Goal: Task Accomplishment & Management: Use online tool/utility

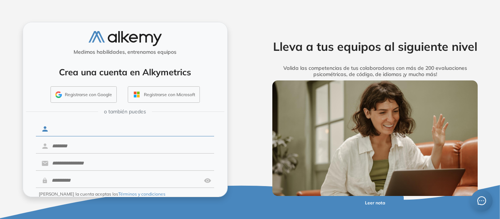
click at [91, 128] on input "text" at bounding box center [131, 129] width 166 height 14
type input "*****"
click at [83, 144] on input "text" at bounding box center [131, 146] width 166 height 14
type input "*******"
click at [86, 166] on input "text" at bounding box center [131, 164] width 166 height 14
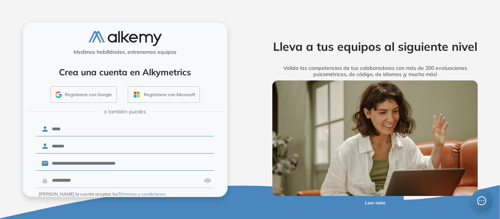
type input "**********"
click at [100, 183] on input "text" at bounding box center [124, 181] width 153 height 14
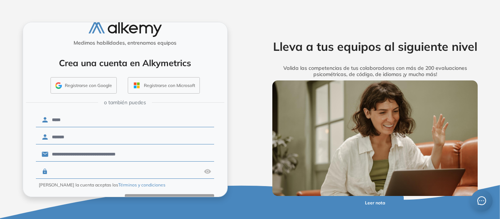
scroll to position [30, 0]
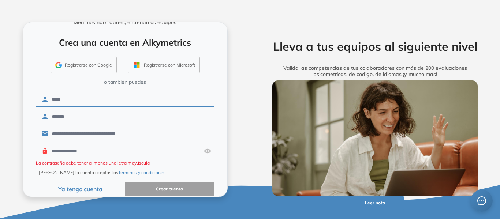
click at [53, 151] on input "**********" at bounding box center [124, 151] width 153 height 14
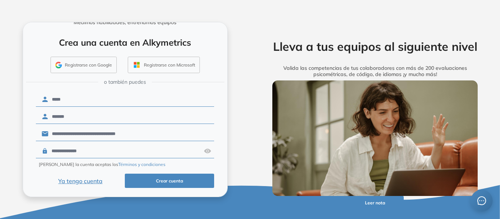
type input "**********"
click at [171, 177] on button "Crear cuenta" at bounding box center [169, 181] width 89 height 14
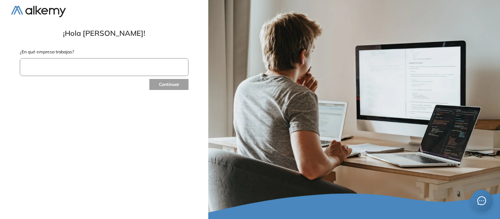
click at [87, 69] on input "text" at bounding box center [104, 67] width 169 height 18
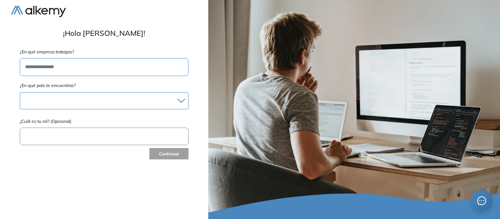
type input "**********"
click at [52, 100] on div at bounding box center [104, 100] width 168 height 11
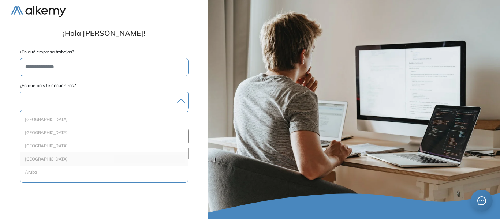
click at [48, 157] on li "Argentina" at bounding box center [103, 159] width 161 height 7
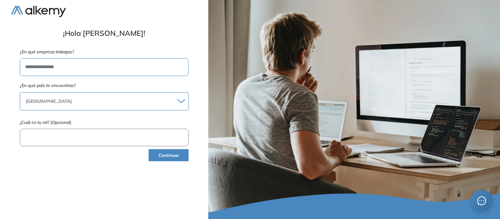
click at [82, 142] on input "text" at bounding box center [104, 138] width 169 height 18
type input "*"
type input "*******"
click at [162, 154] on button "Continuar" at bounding box center [169, 155] width 40 height 12
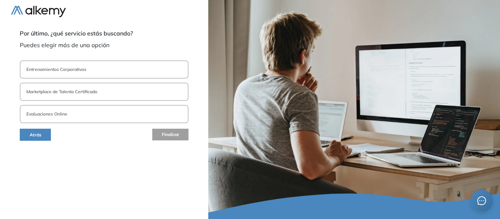
click at [75, 116] on button "Evaluaciones Online" at bounding box center [104, 114] width 169 height 18
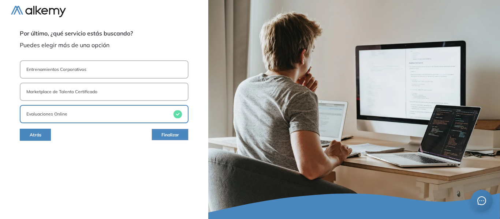
click at [164, 132] on span "Finalizar" at bounding box center [170, 135] width 18 height 7
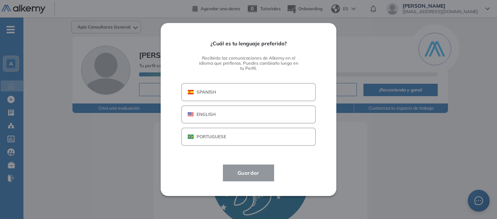
click at [243, 94] on button "SPANISH" at bounding box center [248, 92] width 135 height 18
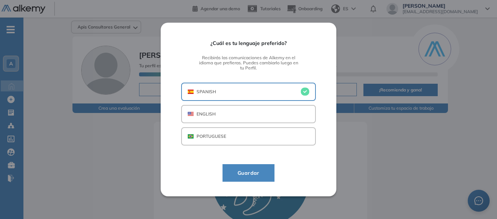
click at [256, 173] on span "Guardar" at bounding box center [249, 173] width 34 height 9
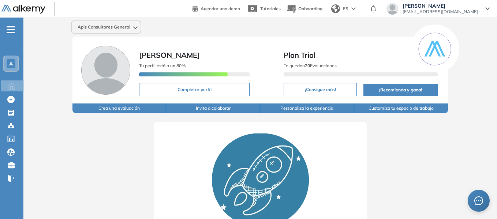
click at [116, 109] on button "Crea una evaluación" at bounding box center [119, 109] width 94 height 10
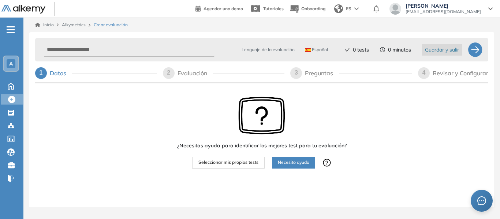
click at [243, 164] on span "Seleccionar mis propios tests" at bounding box center [228, 162] width 60 height 7
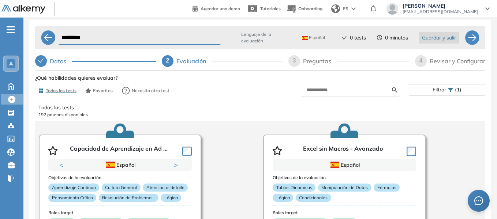
scroll to position [24, 0]
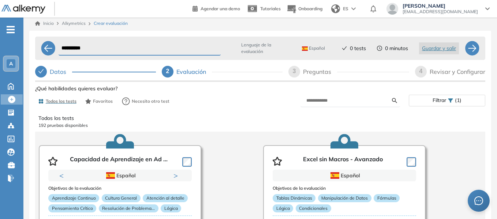
scroll to position [0, 0]
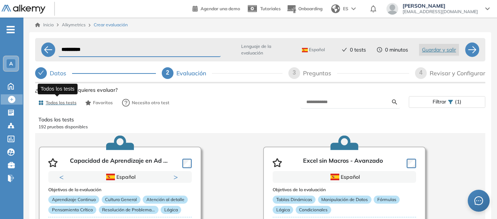
click at [66, 101] on span "Todos los tests" at bounding box center [61, 103] width 31 height 7
click at [68, 101] on span "Todos los tests" at bounding box center [61, 103] width 31 height 7
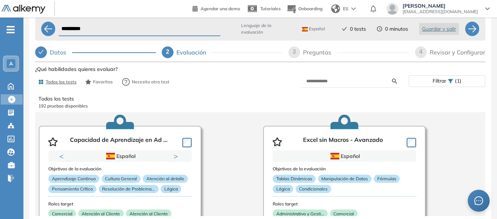
click at [495, 136] on div "**********" at bounding box center [259, 108] width 473 height 222
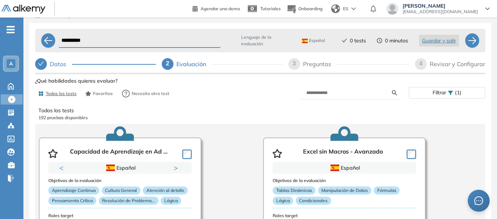
scroll to position [0, 0]
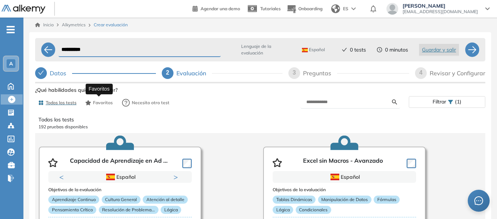
click at [103, 103] on span "Favoritos" at bounding box center [103, 103] width 20 height 7
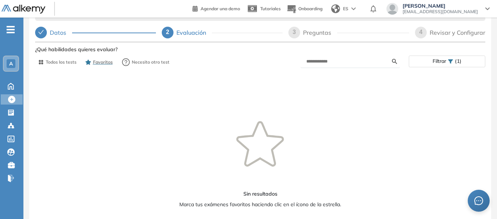
scroll to position [59, 0]
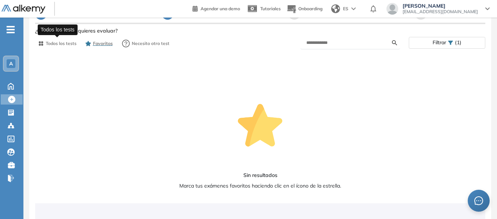
click at [64, 44] on span "Todos los tests" at bounding box center [61, 43] width 31 height 7
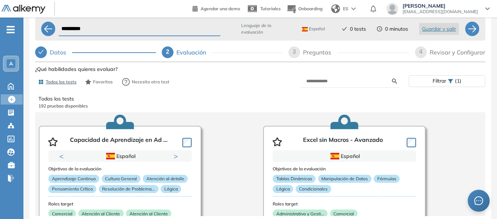
scroll to position [24, 0]
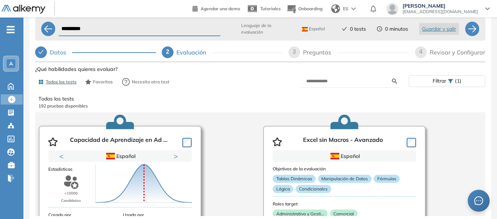
click at [60, 153] on button "Previous" at bounding box center [62, 156] width 7 height 7
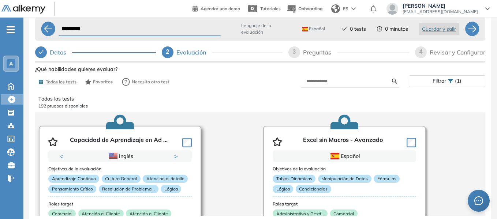
click at [64, 153] on button "Previous" at bounding box center [62, 156] width 7 height 7
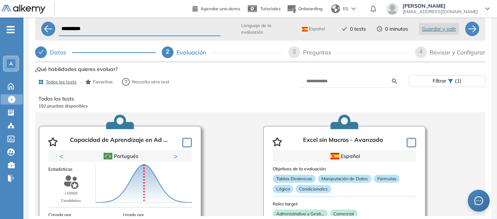
click at [64, 153] on button "Previous" at bounding box center [62, 156] width 7 height 7
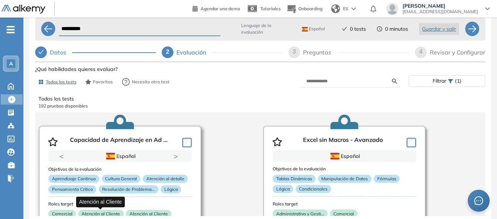
click at [103, 210] on p "Atención al Cliente" at bounding box center [100, 214] width 45 height 8
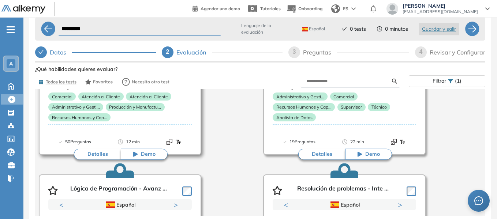
scroll to position [132, 0]
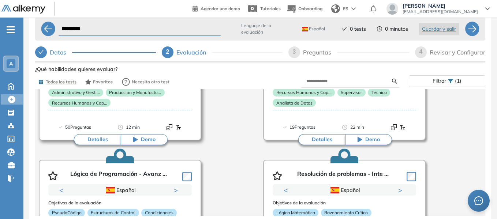
click at [146, 138] on span "Demo" at bounding box center [148, 139] width 15 height 7
drag, startPoint x: 497, startPoint y: 87, endPoint x: 497, endPoint y: 115, distance: 27.4
click at [497, 115] on html "**********" at bounding box center [248, 88] width 497 height 219
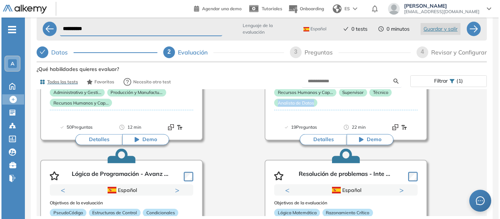
scroll to position [0, 0]
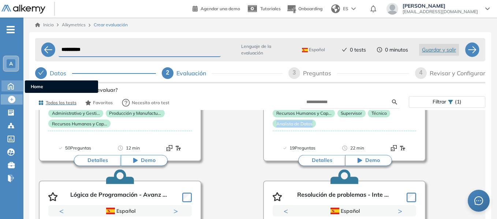
click at [10, 84] on icon at bounding box center [10, 85] width 13 height 9
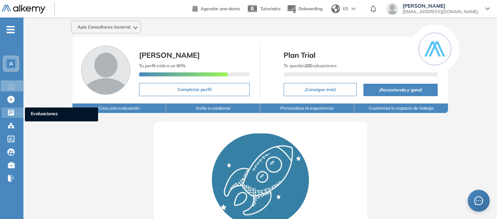
click at [16, 112] on div "Evaluaciones Evaluaciones" at bounding box center [12, 113] width 22 height 10
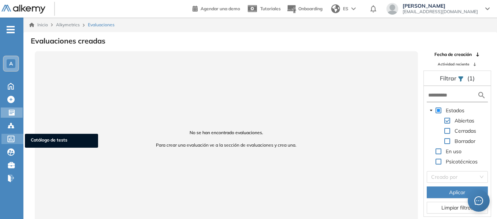
click at [14, 138] on icon at bounding box center [11, 139] width 7 height 7
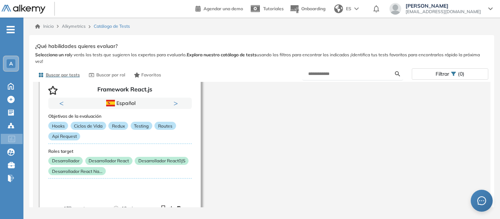
scroll to position [1219, 0]
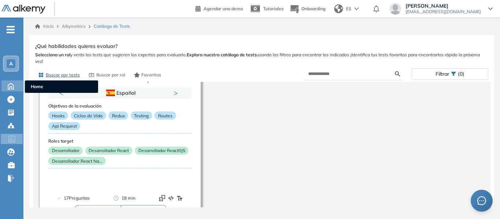
click at [13, 80] on div at bounding box center [10, 85] width 13 height 10
